Goal: Task Accomplishment & Management: Manage account settings

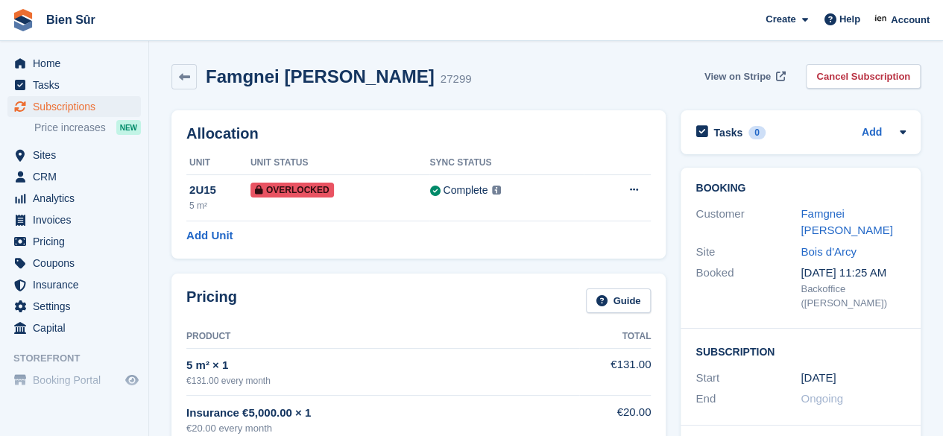
click at [753, 73] on span "View on Stripe" at bounding box center [737, 76] width 66 height 15
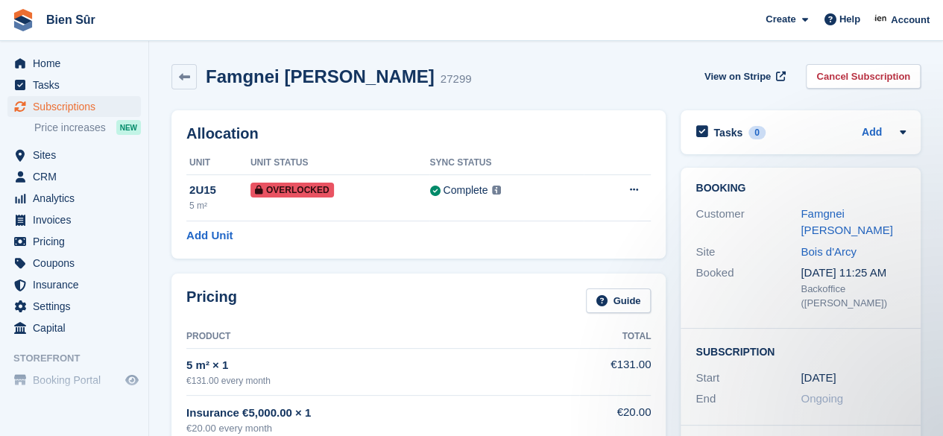
click at [505, 96] on div "Famgnei Chevalier 27299 View on Stripe Cancel Subscription" at bounding box center [546, 80] width 764 height 46
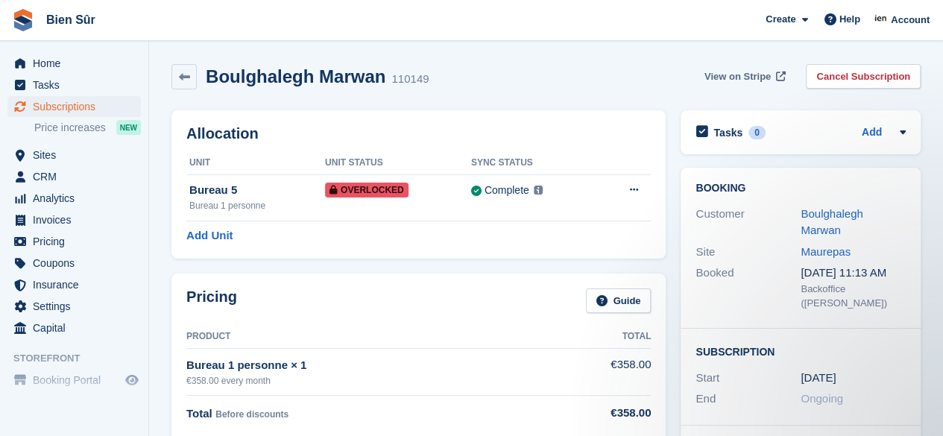
click at [753, 77] on span "View on Stripe" at bounding box center [737, 76] width 66 height 15
click at [847, 218] on link "Boulghalegh Marwan" at bounding box center [831, 222] width 62 height 30
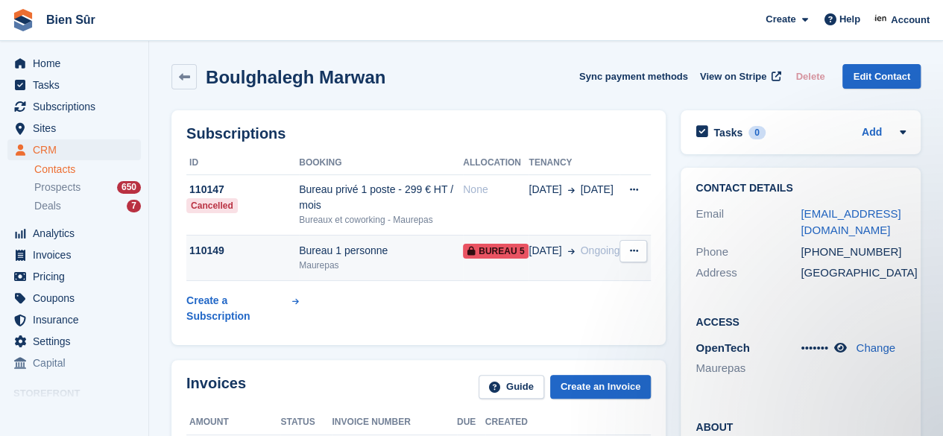
click at [383, 265] on div "Maurepas" at bounding box center [381, 265] width 164 height 13
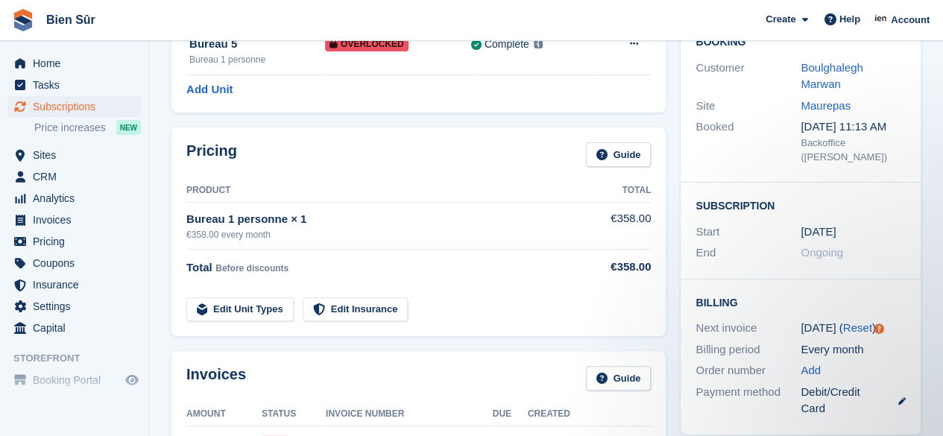
scroll to position [373, 0]
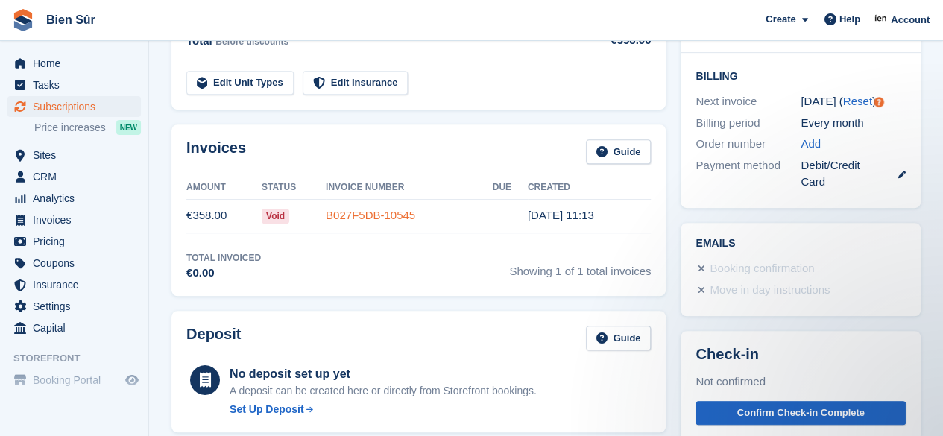
click at [326, 215] on link "B027F5DB-10545" at bounding box center [370, 215] width 89 height 13
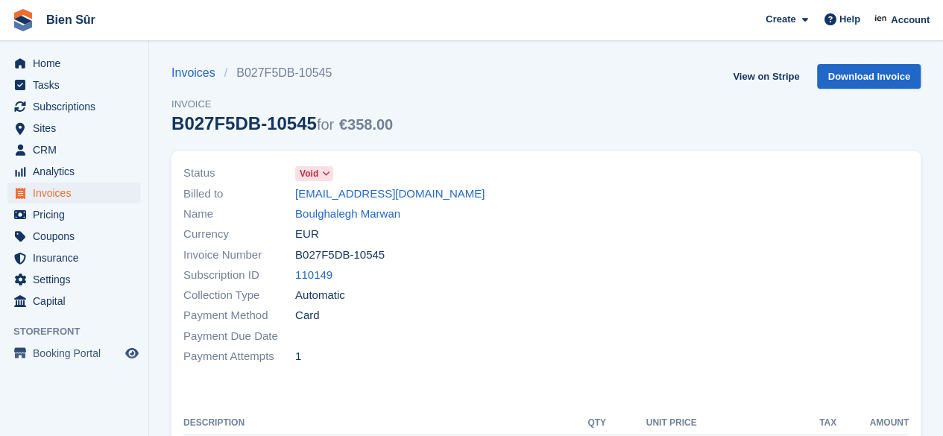
click at [328, 180] on span at bounding box center [326, 174] width 12 height 12
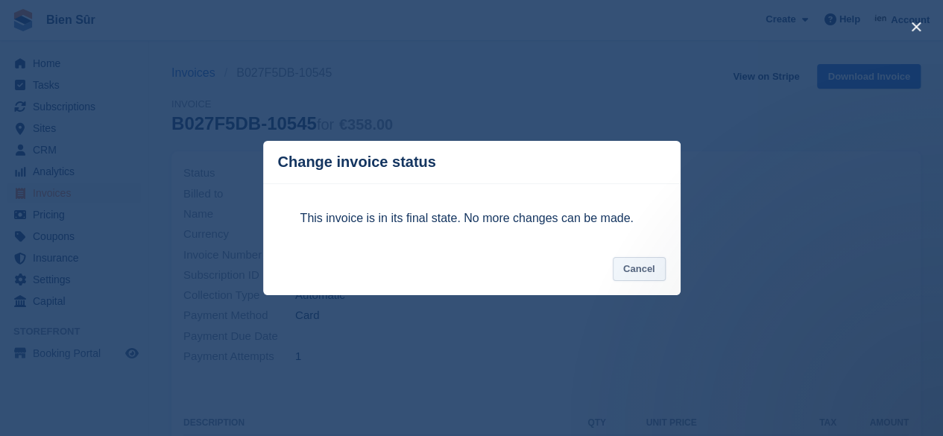
click at [636, 265] on button "Cancel" at bounding box center [639, 269] width 53 height 25
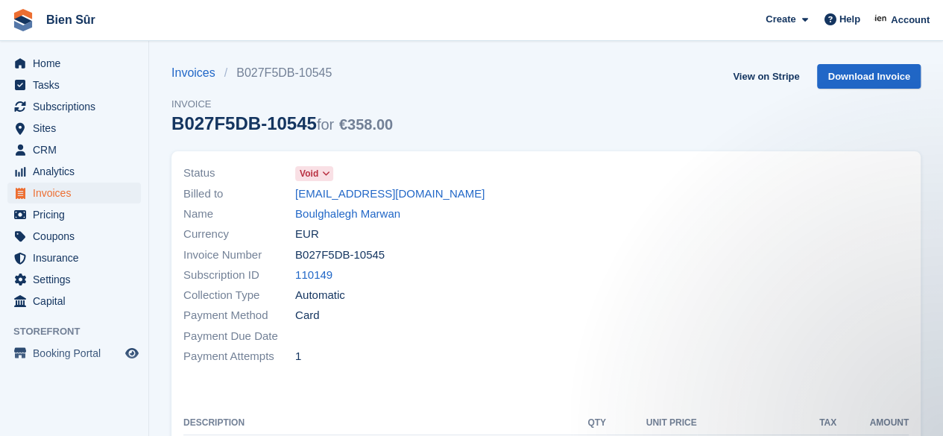
click at [328, 171] on icon at bounding box center [326, 173] width 8 height 9
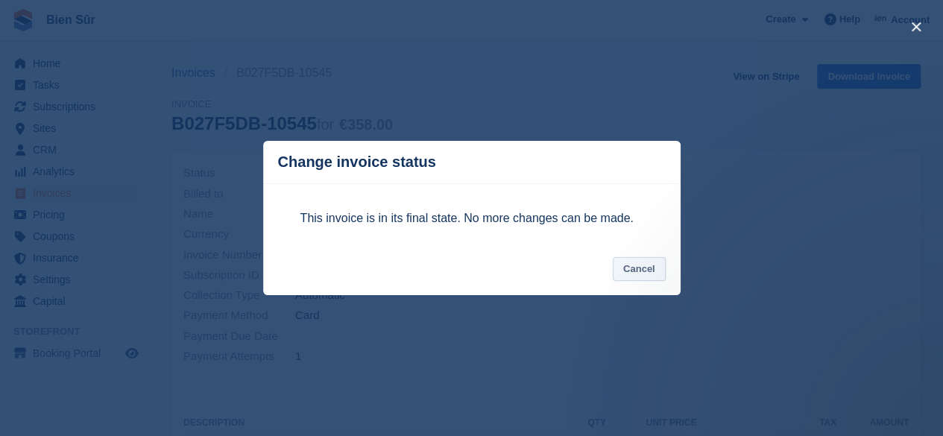
click at [633, 271] on button "Cancel" at bounding box center [639, 269] width 53 height 25
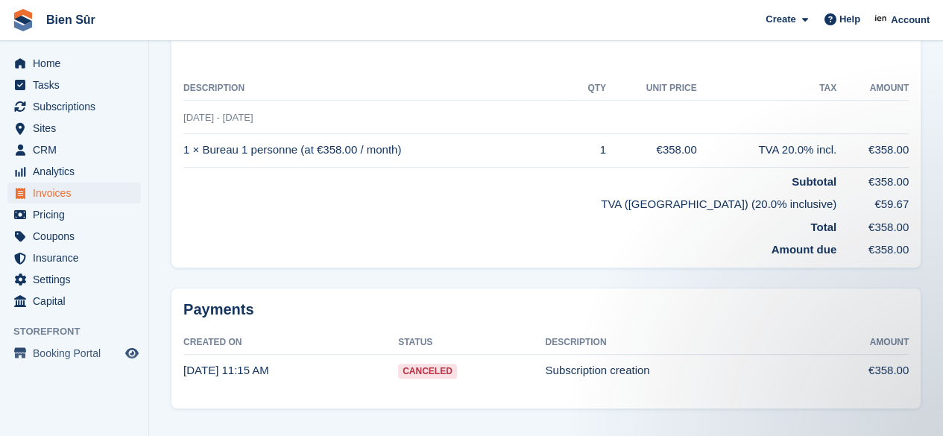
scroll to position [355, 0]
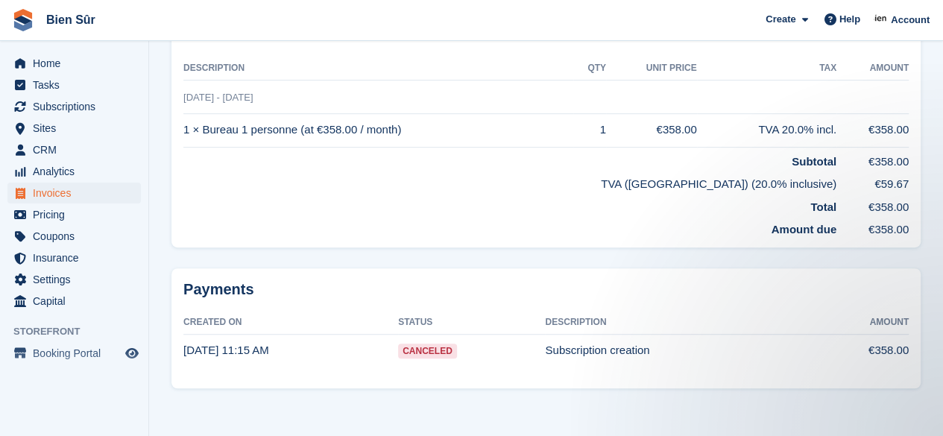
click at [420, 352] on span "Canceled" at bounding box center [427, 351] width 59 height 15
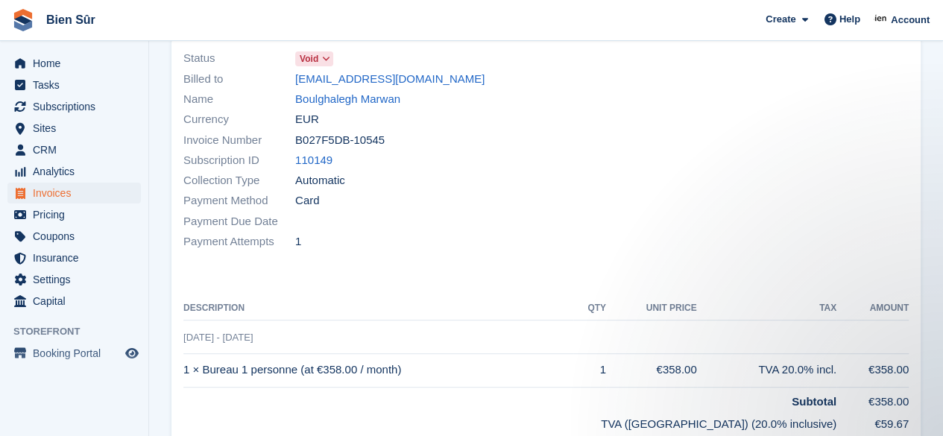
scroll to position [0, 0]
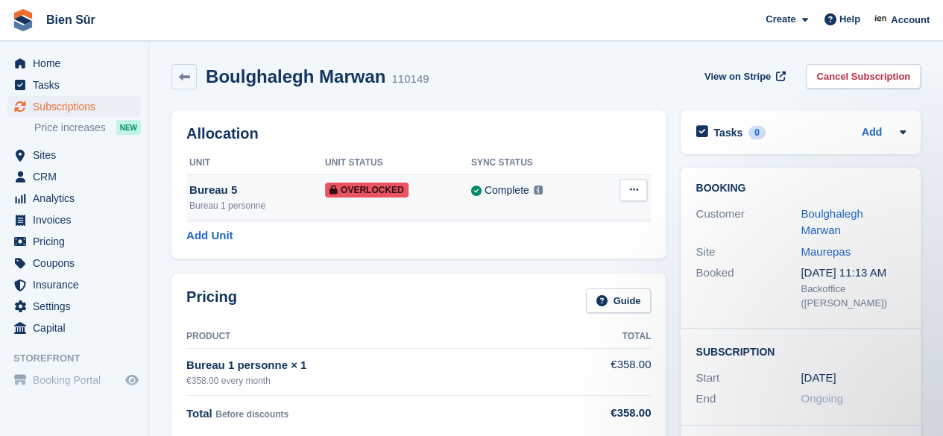
click at [641, 189] on button at bounding box center [633, 190] width 28 height 22
click at [557, 217] on p "Remove Overlock" at bounding box center [575, 218] width 130 height 19
